Goal: Obtain resource: Obtain resource

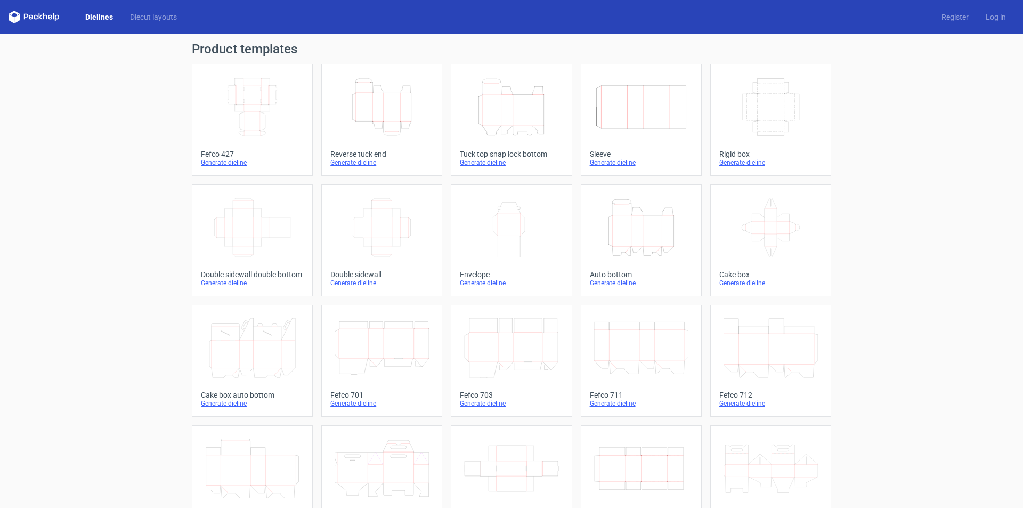
click at [358, 119] on icon "Height Depth Width" at bounding box center [382, 107] width 94 height 60
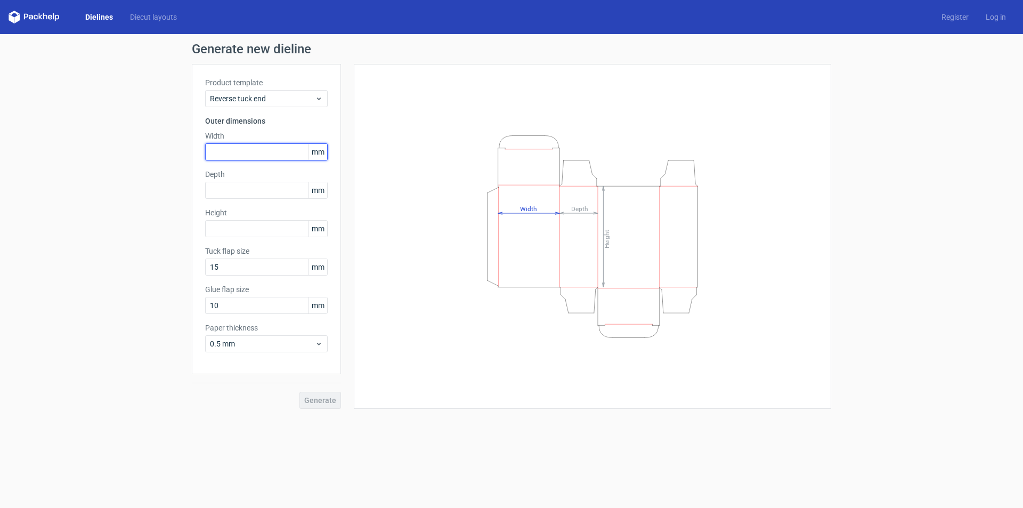
click at [221, 151] on input "text" at bounding box center [266, 151] width 123 height 17
type input "29"
type input "25"
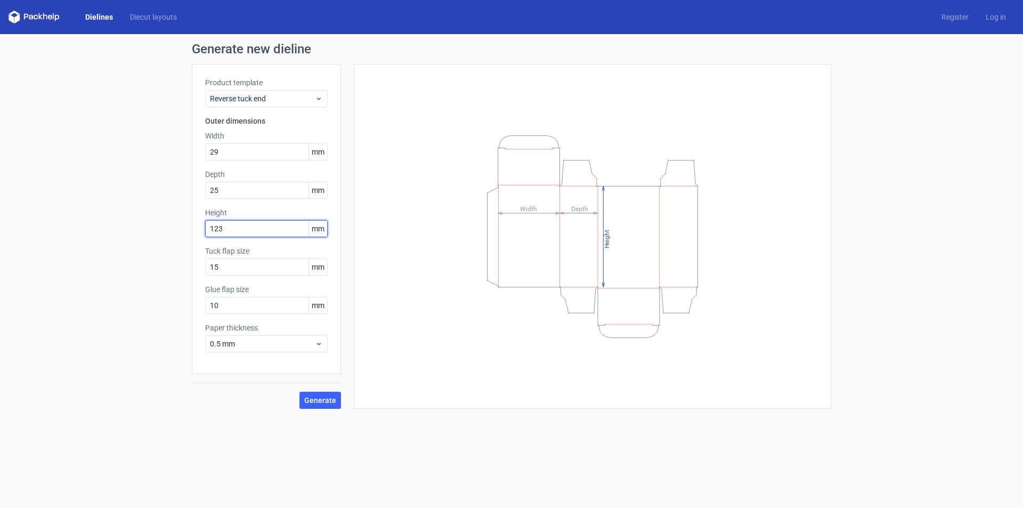
type input "123"
click at [317, 401] on span "Generate" at bounding box center [320, 399] width 32 height 7
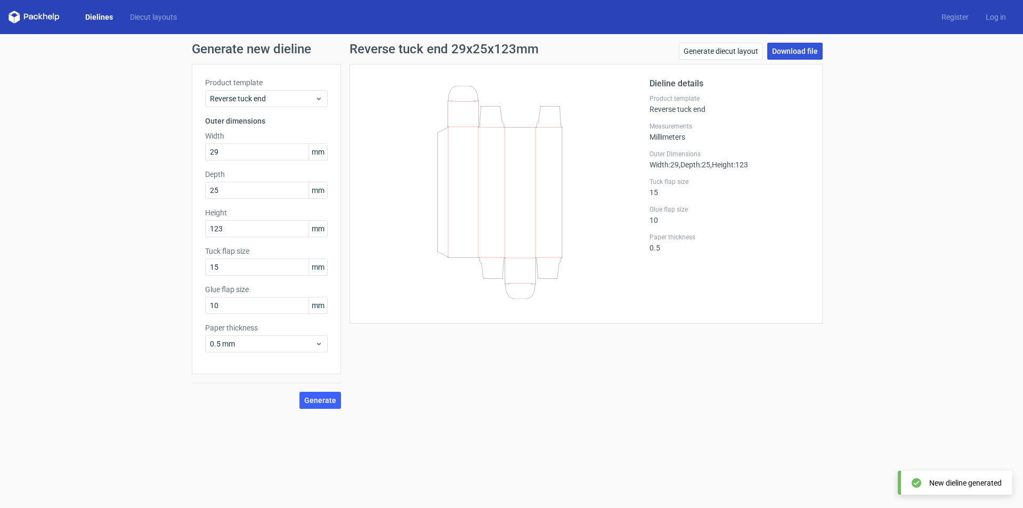
click at [794, 55] on link "Download file" at bounding box center [794, 51] width 55 height 17
